Goal: Task Accomplishment & Management: Complete application form

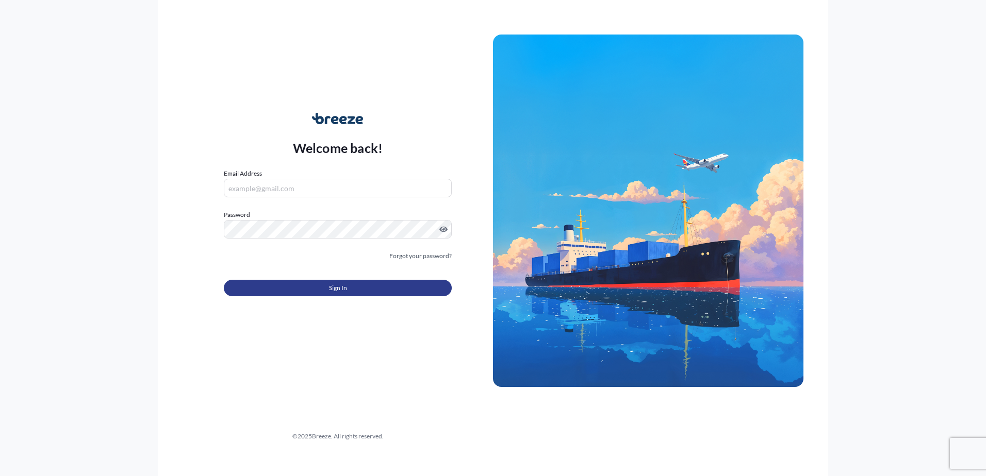
type input "[EMAIL_ADDRESS][DOMAIN_NAME]"
click at [353, 291] on button "Sign In" at bounding box center [338, 288] width 228 height 16
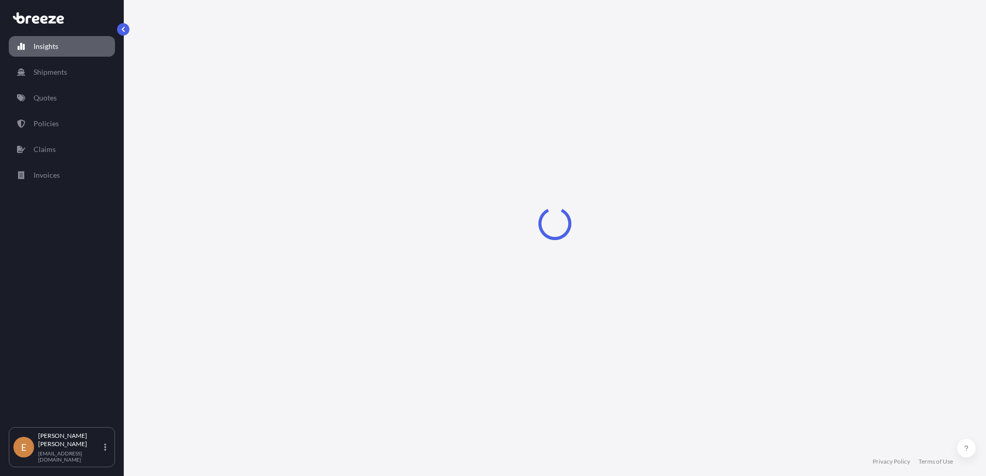
select select "2025"
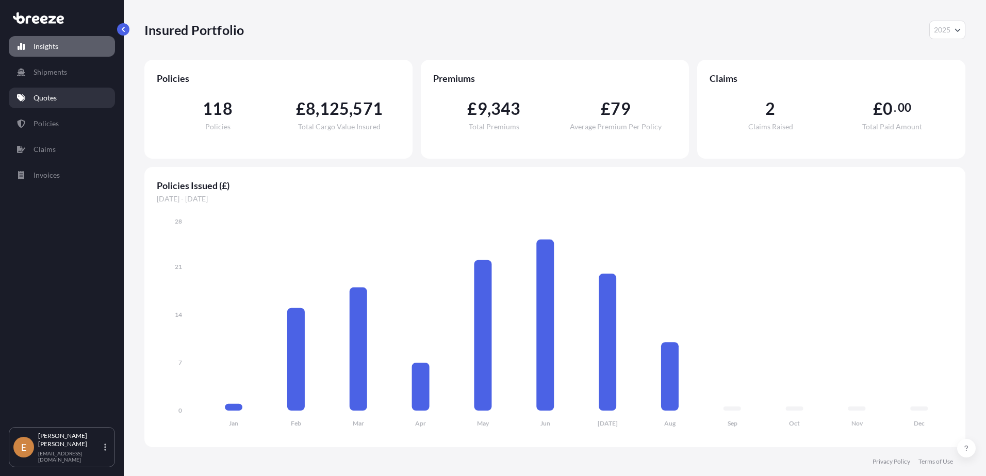
click at [94, 94] on link "Quotes" at bounding box center [62, 98] width 106 height 21
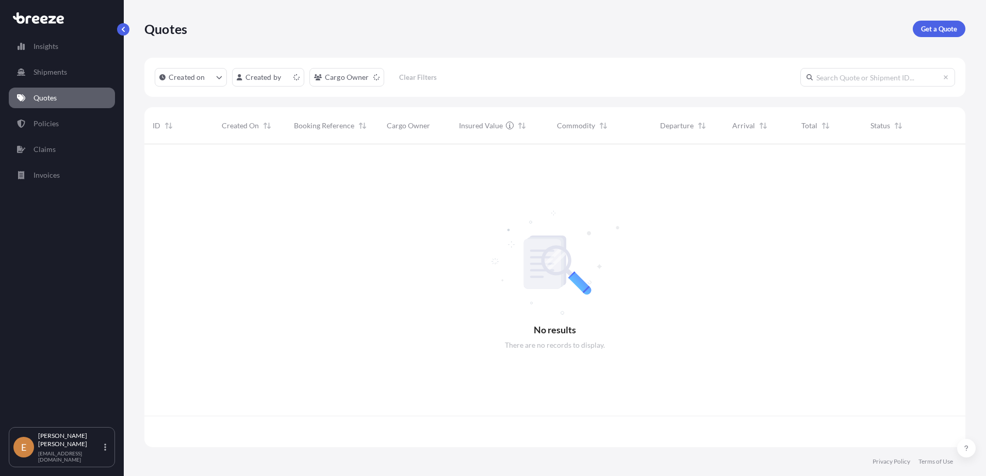
scroll to position [301, 813]
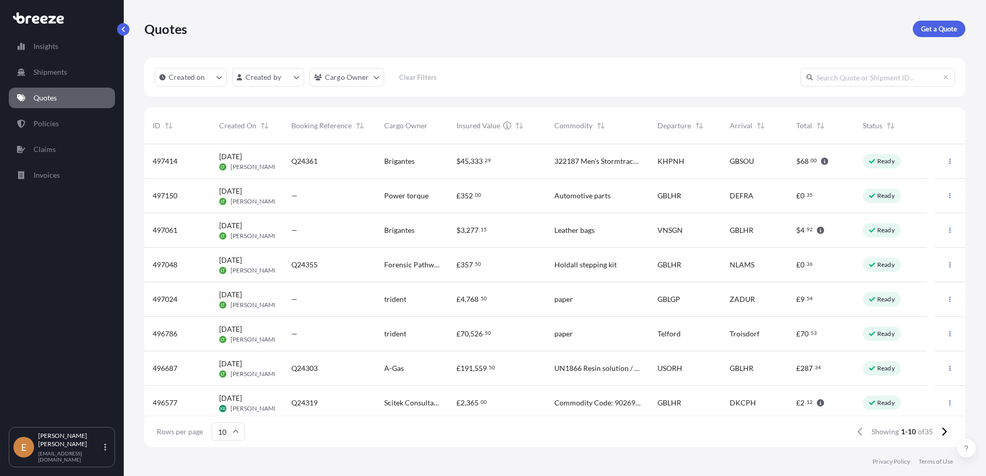
click at [215, 370] on div "[DATE] LT [PERSON_NAME]" at bounding box center [247, 369] width 72 height 35
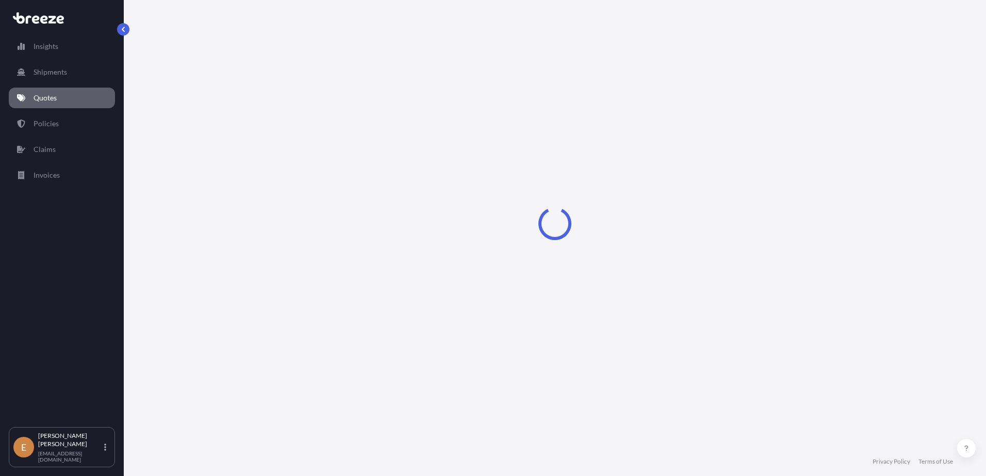
select select "Road"
select select "Air"
select select "Road"
select select "1"
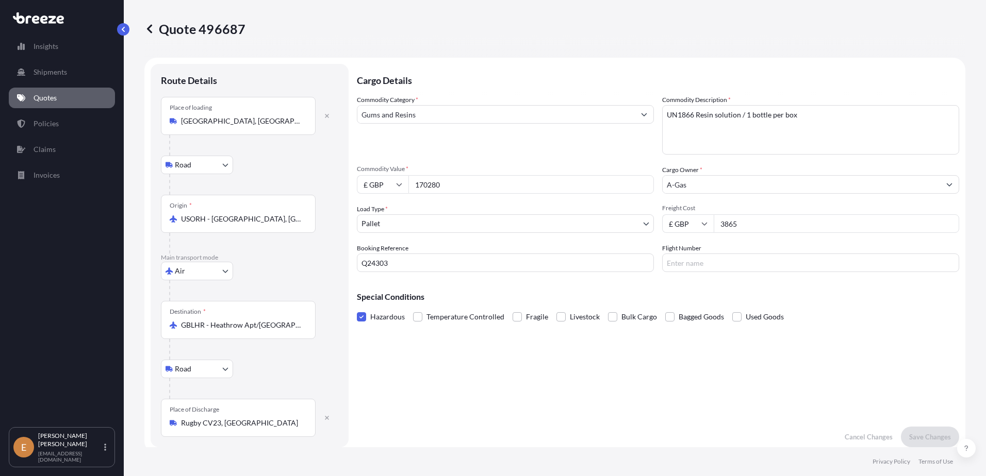
drag, startPoint x: 459, startPoint y: 262, endPoint x: -2, endPoint y: 255, distance: 460.5
click at [0, 255] on html "Insights Shipments Quotes Policies Claims Invoices E [PERSON_NAME] [EMAIL_ADDRE…" at bounding box center [493, 238] width 986 height 476
type input "J44510"
click at [915, 438] on p "Save Changes" at bounding box center [930, 437] width 42 height 10
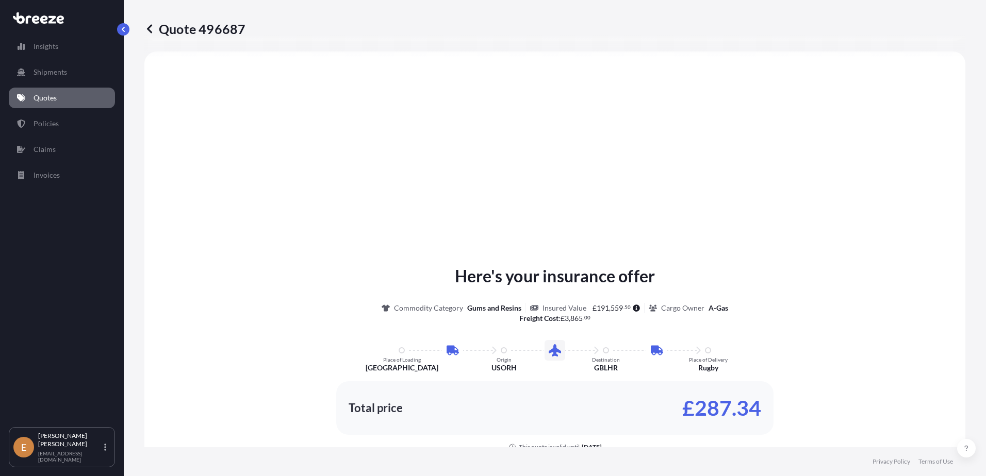
select select "Road"
select select "Air"
select select "Road"
select select "1"
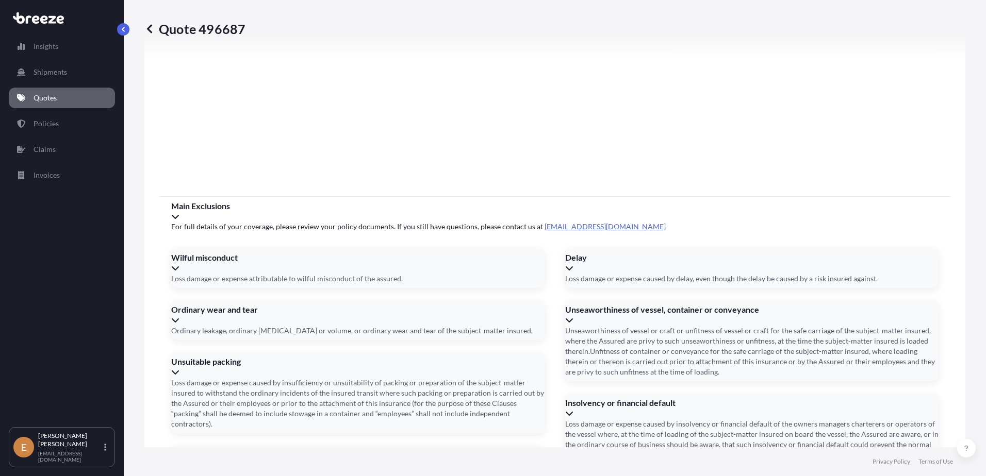
scroll to position [1364, 0]
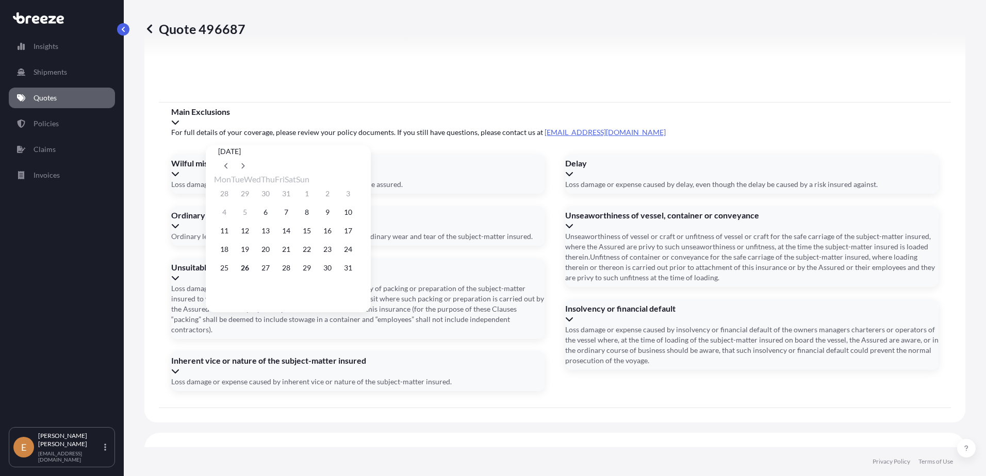
scroll to position [1341, 0]
click at [274, 274] on button "27" at bounding box center [265, 268] width 16 height 16
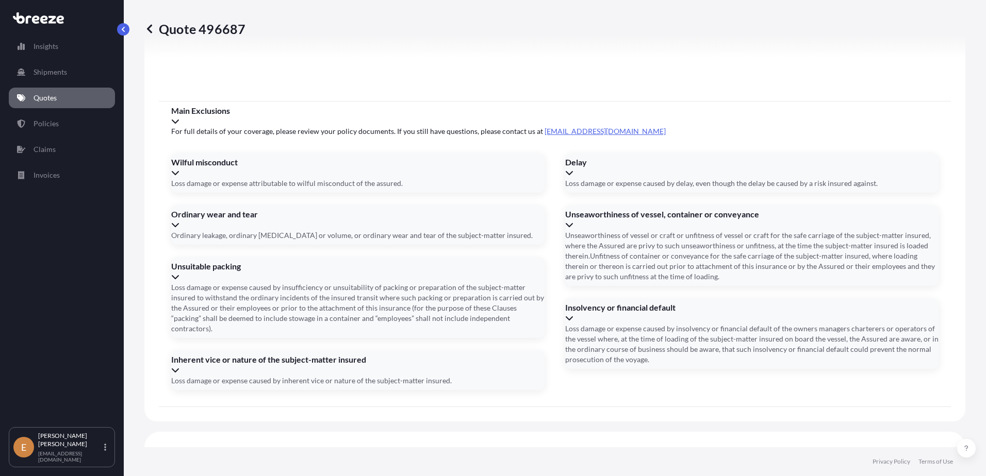
type input "[DATE]"
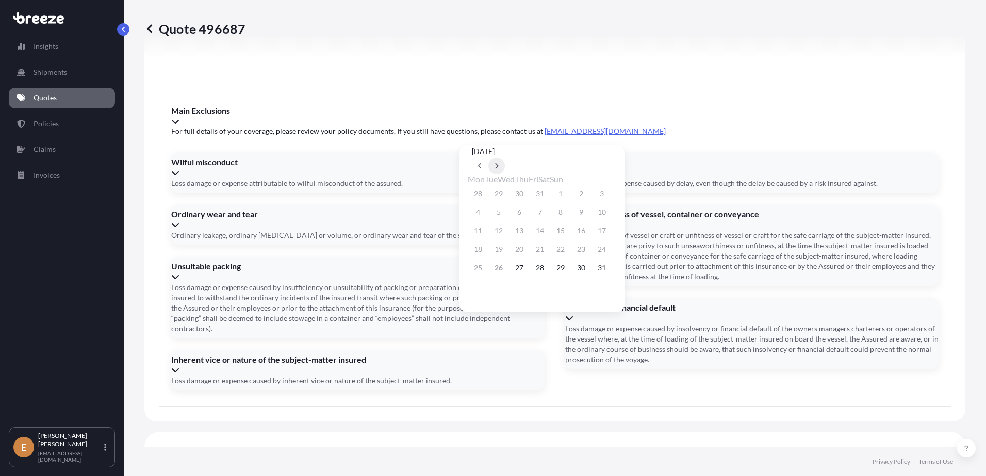
click at [499, 163] on icon at bounding box center [496, 166] width 4 height 6
click at [548, 217] on button "11" at bounding box center [540, 212] width 16 height 16
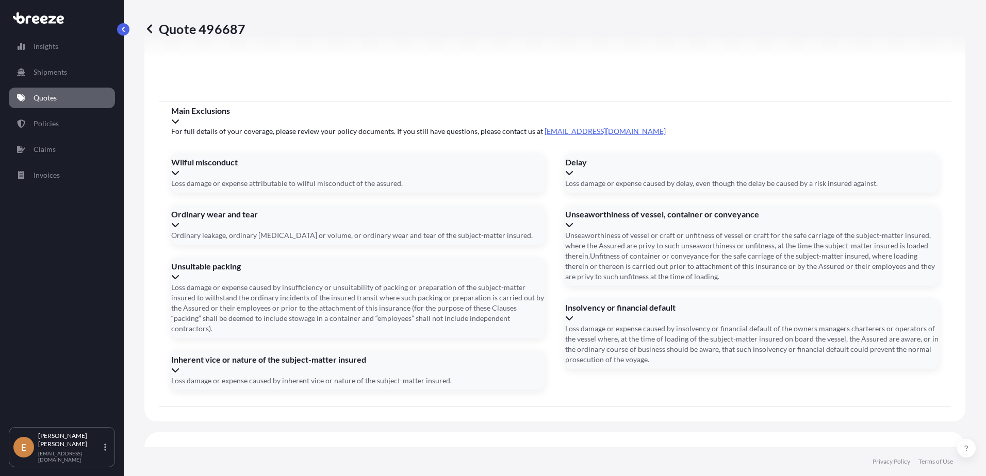
type input "[DATE]"
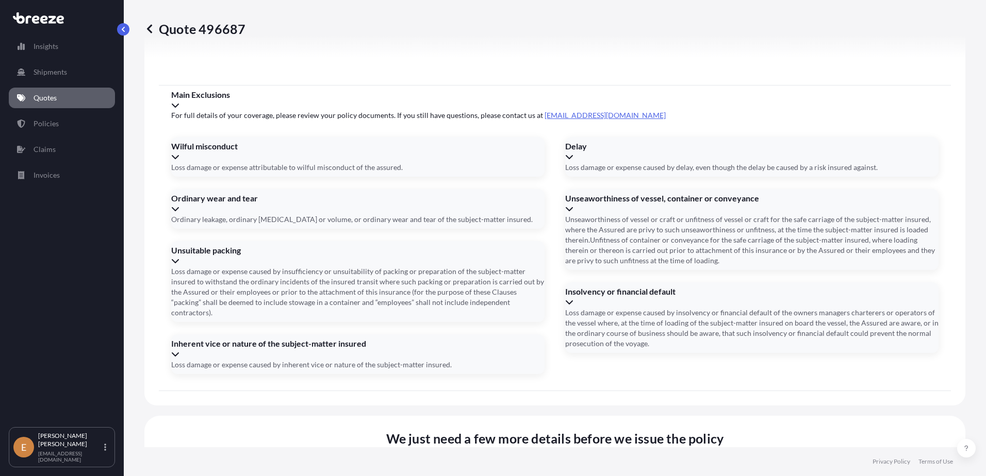
scroll to position [1364, 0]
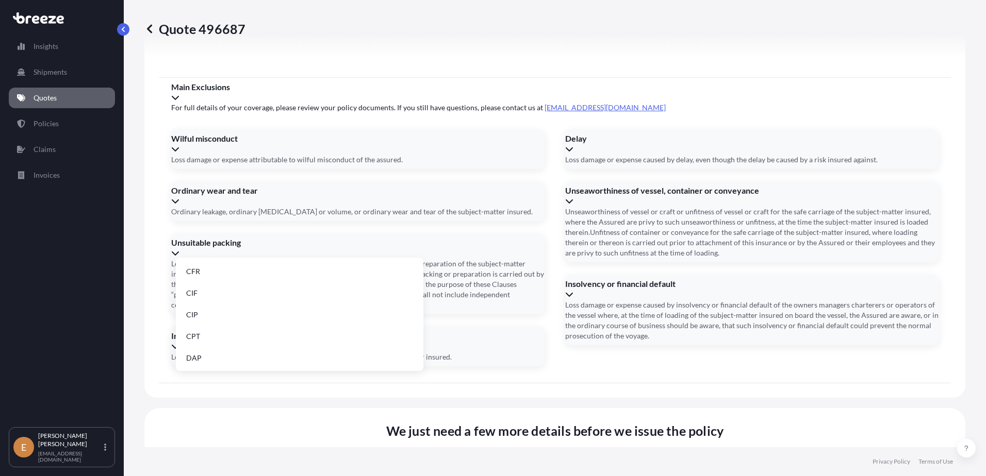
click at [255, 365] on li "FCA" at bounding box center [299, 364] width 239 height 20
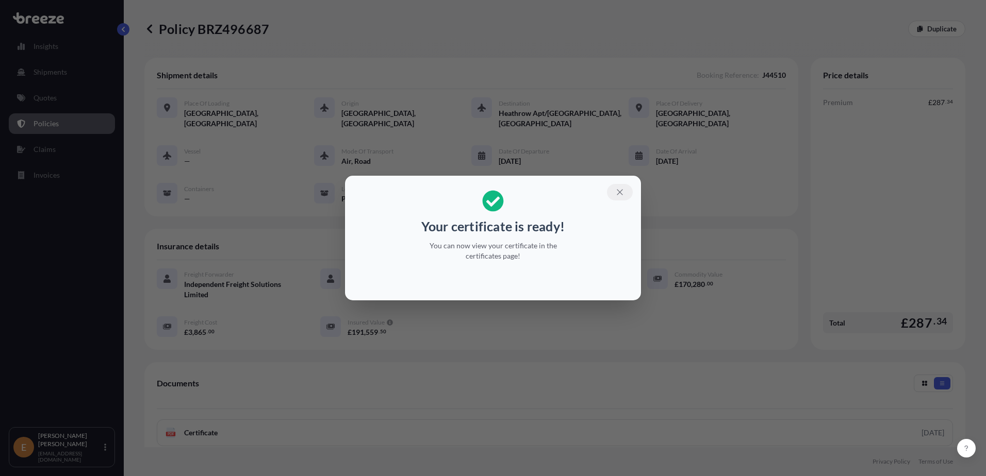
click at [624, 190] on button "button" at bounding box center [620, 192] width 26 height 16
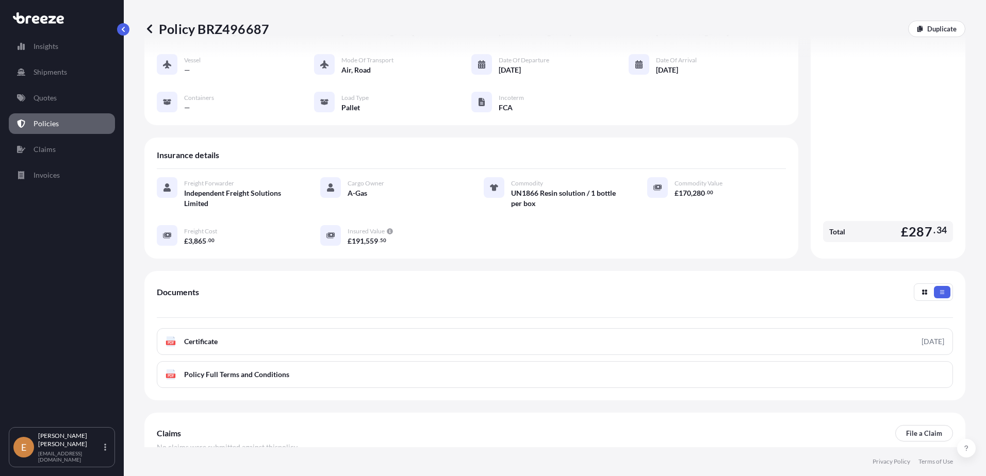
scroll to position [103, 0]
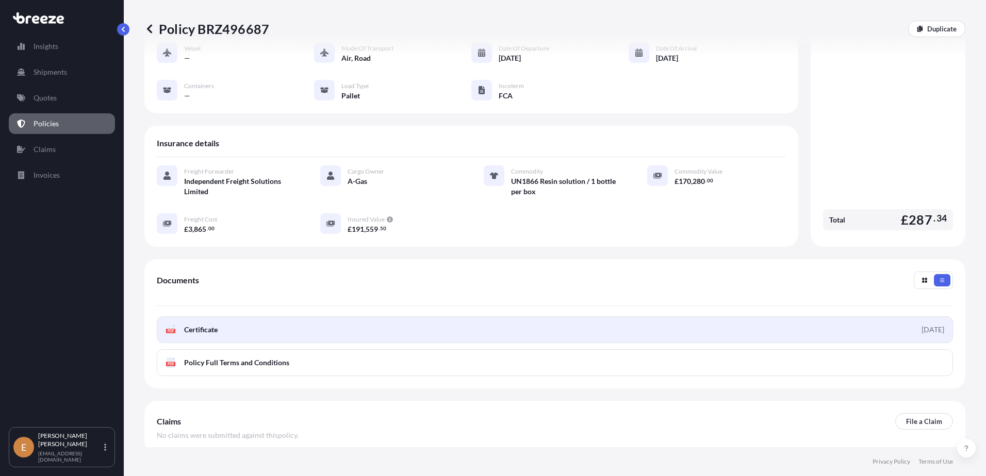
click at [541, 329] on link "PDF Certificate [DATE]" at bounding box center [555, 330] width 796 height 27
